Goal: Task Accomplishment & Management: Manage account settings

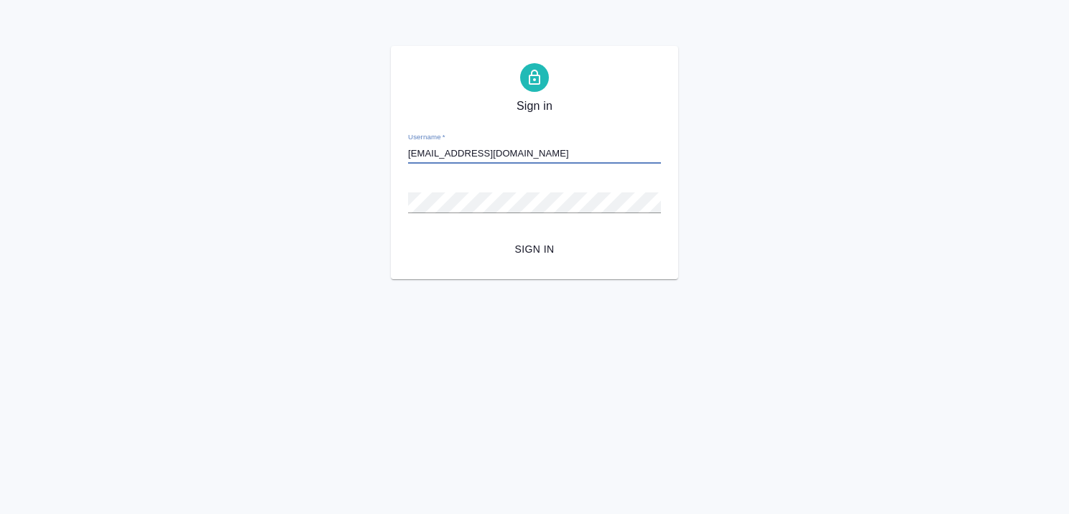
type input "[EMAIL_ADDRESS][DOMAIN_NAME]"
click at [536, 256] on span "Sign in" at bounding box center [535, 250] width 230 height 18
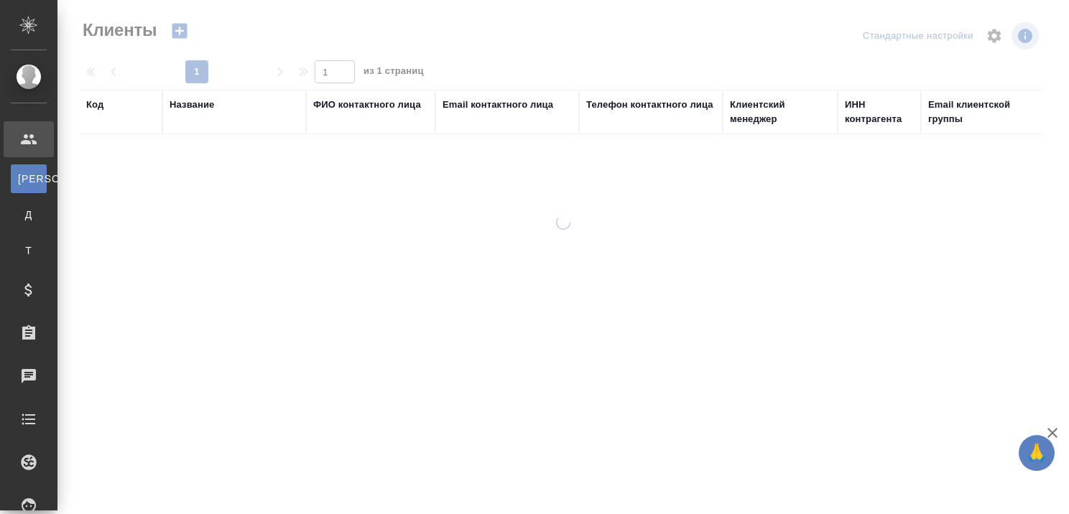
select select "RU"
